Goal: Task Accomplishment & Management: Use online tool/utility

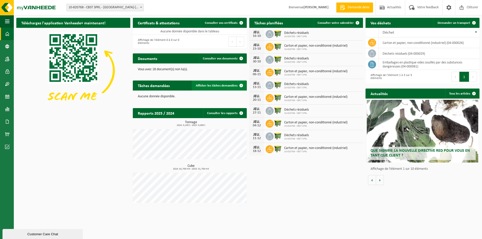
click at [242, 85] on span at bounding box center [241, 86] width 10 height 10
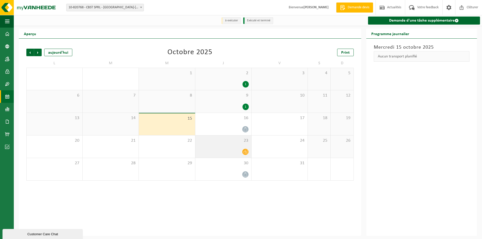
click at [241, 146] on div "23" at bounding box center [223, 147] width 56 height 22
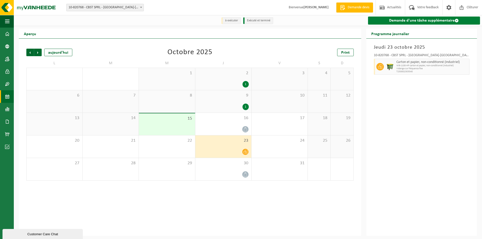
click at [436, 20] on link "Demande d'une tâche supplémentaire" at bounding box center [424, 21] width 112 height 8
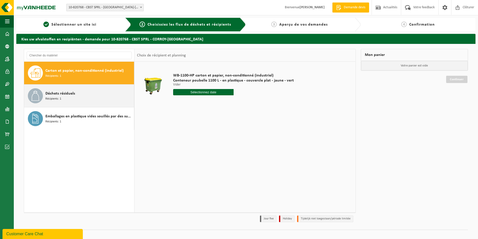
drag, startPoint x: 97, startPoint y: 101, endPoint x: 100, endPoint y: 101, distance: 2.8
click at [97, 101] on div "Déchets résiduels Récipients: 1" at bounding box center [88, 95] width 87 height 15
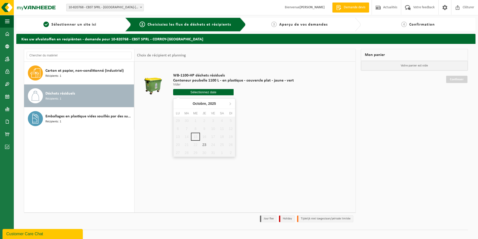
click at [209, 92] on input "text" at bounding box center [203, 92] width 60 height 6
click at [206, 146] on div "23" at bounding box center [204, 145] width 9 height 8
type input "à partir de 2025-10-23"
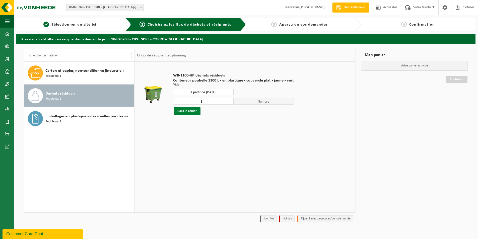
click at [194, 113] on button "Dans le panier" at bounding box center [187, 111] width 27 height 8
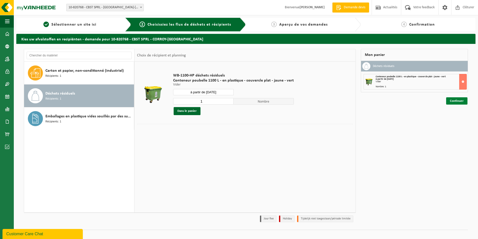
click at [460, 102] on link "Continuer" at bounding box center [456, 100] width 21 height 7
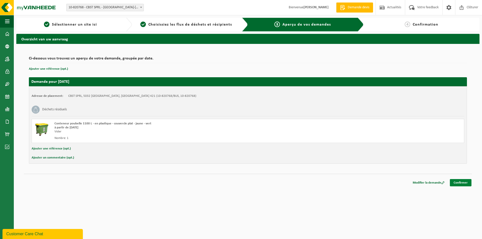
click at [462, 184] on link "Confirmer" at bounding box center [461, 182] width 22 height 7
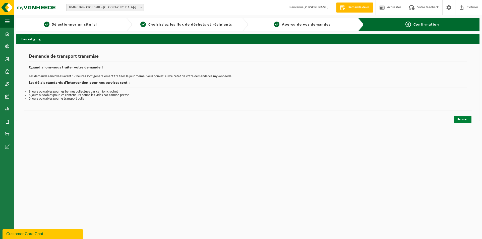
click at [465, 121] on link "Fermer" at bounding box center [463, 119] width 18 height 7
